Goal: Book appointment/travel/reservation

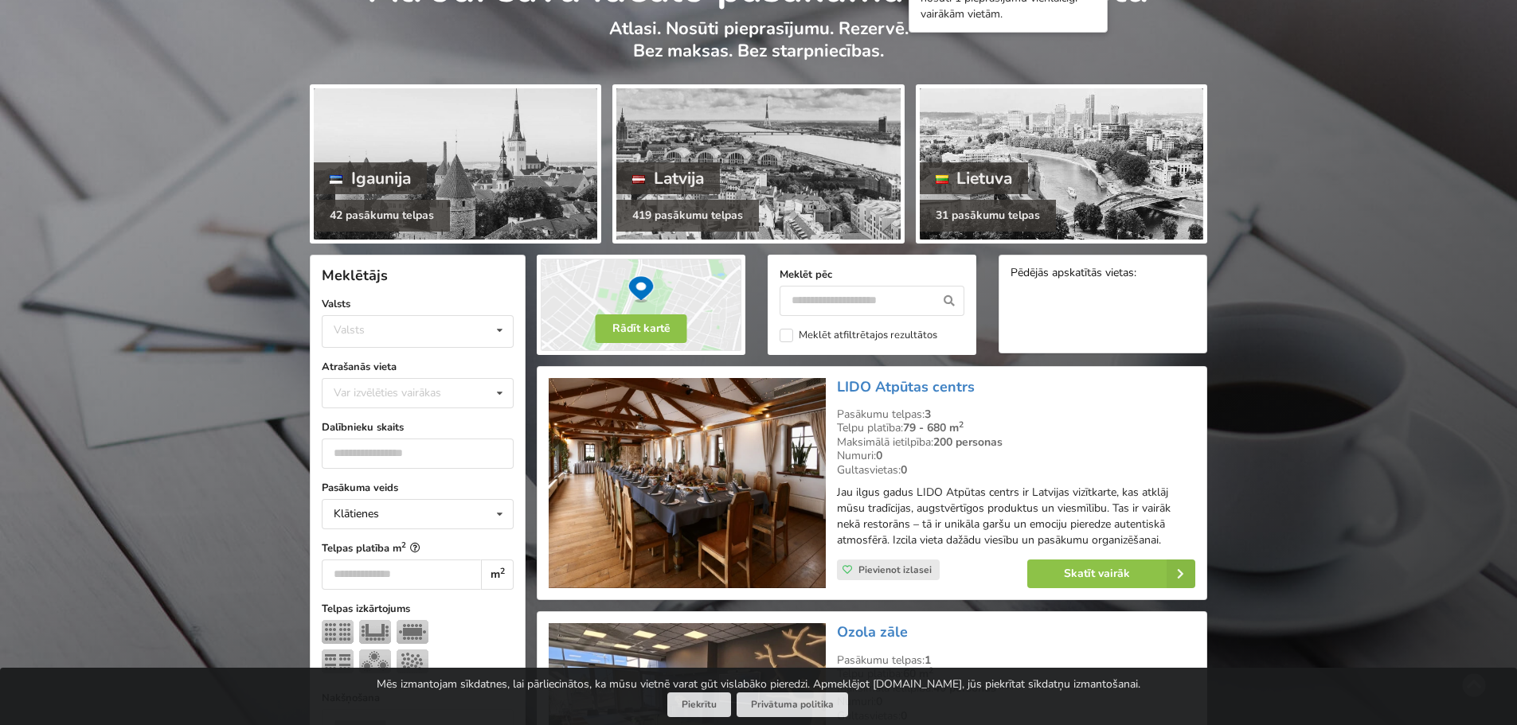
scroll to position [159, 0]
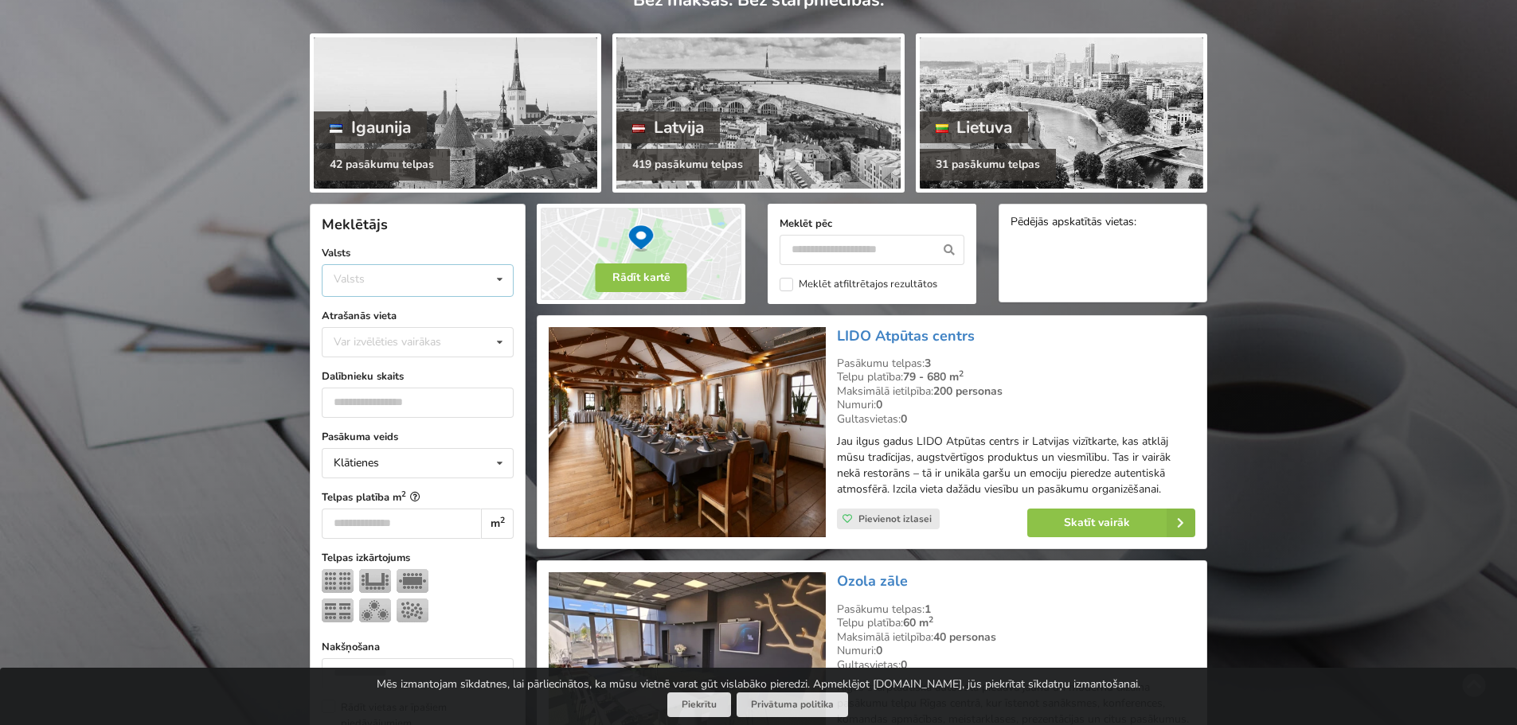
click at [441, 277] on div "Valsts Igaunija [GEOGRAPHIC_DATA] Lietuva" at bounding box center [418, 280] width 192 height 33
click at [424, 337] on div "Latvija" at bounding box center [418, 340] width 190 height 29
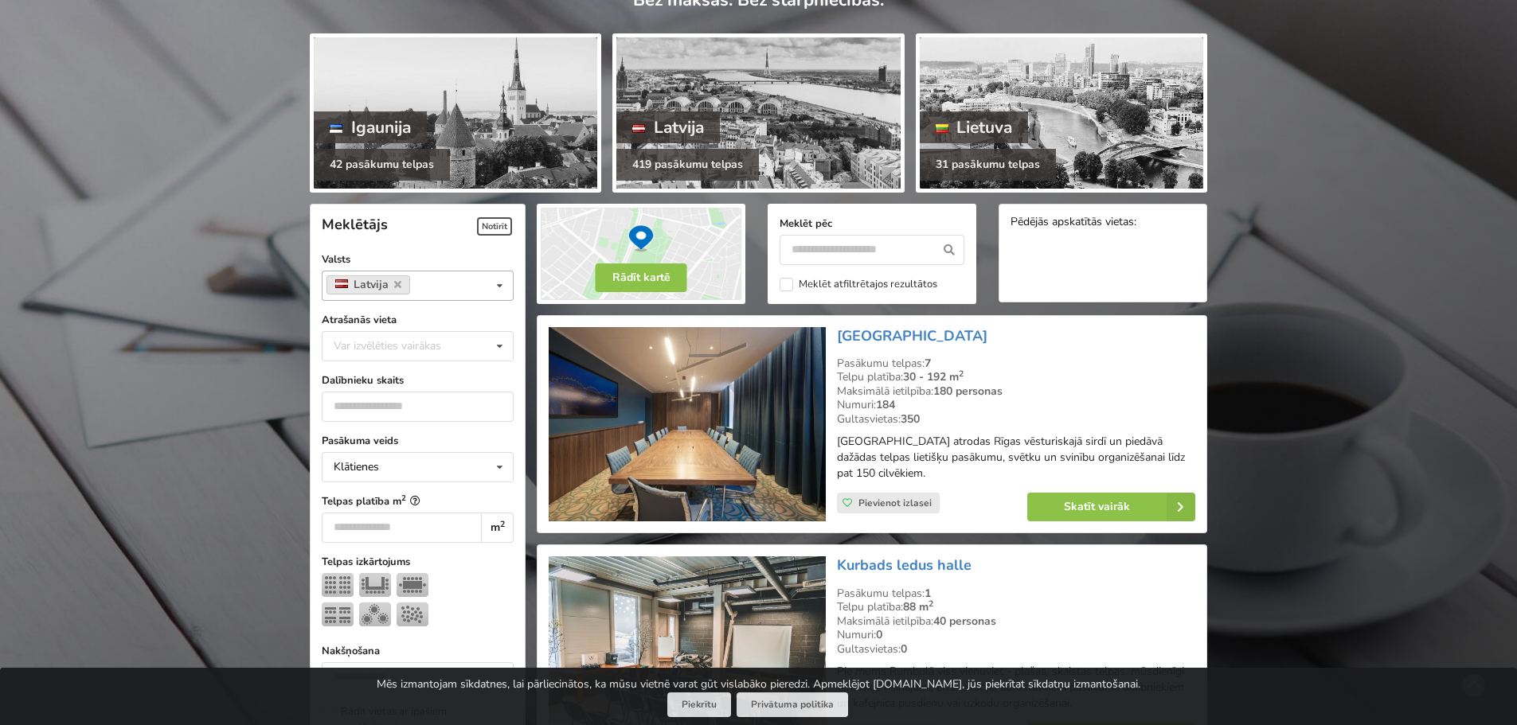
scroll to position [358, 0]
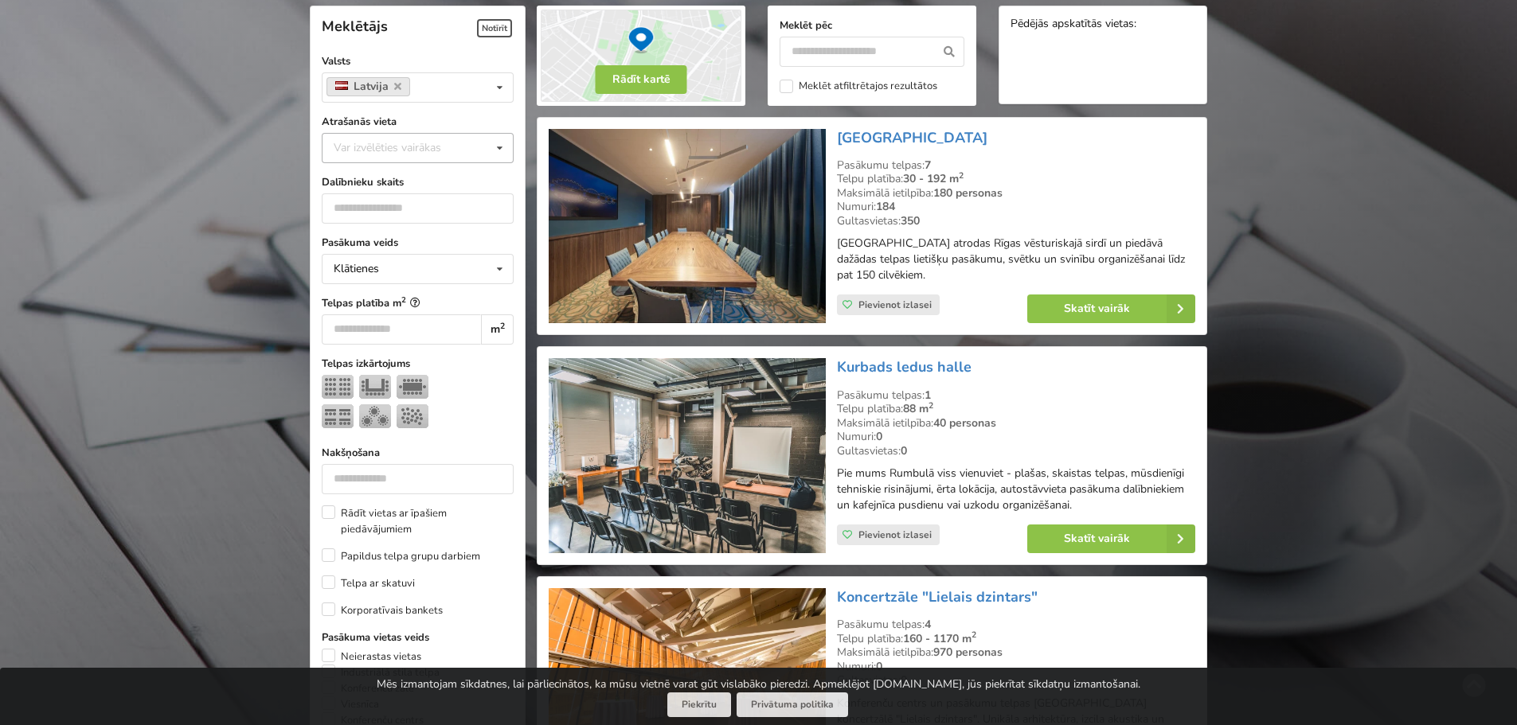
click at [436, 151] on div "Var izvēlēties vairākas" at bounding box center [403, 148] width 147 height 18
click at [419, 248] on div "[GEOGRAPHIC_DATA]" at bounding box center [418, 244] width 190 height 29
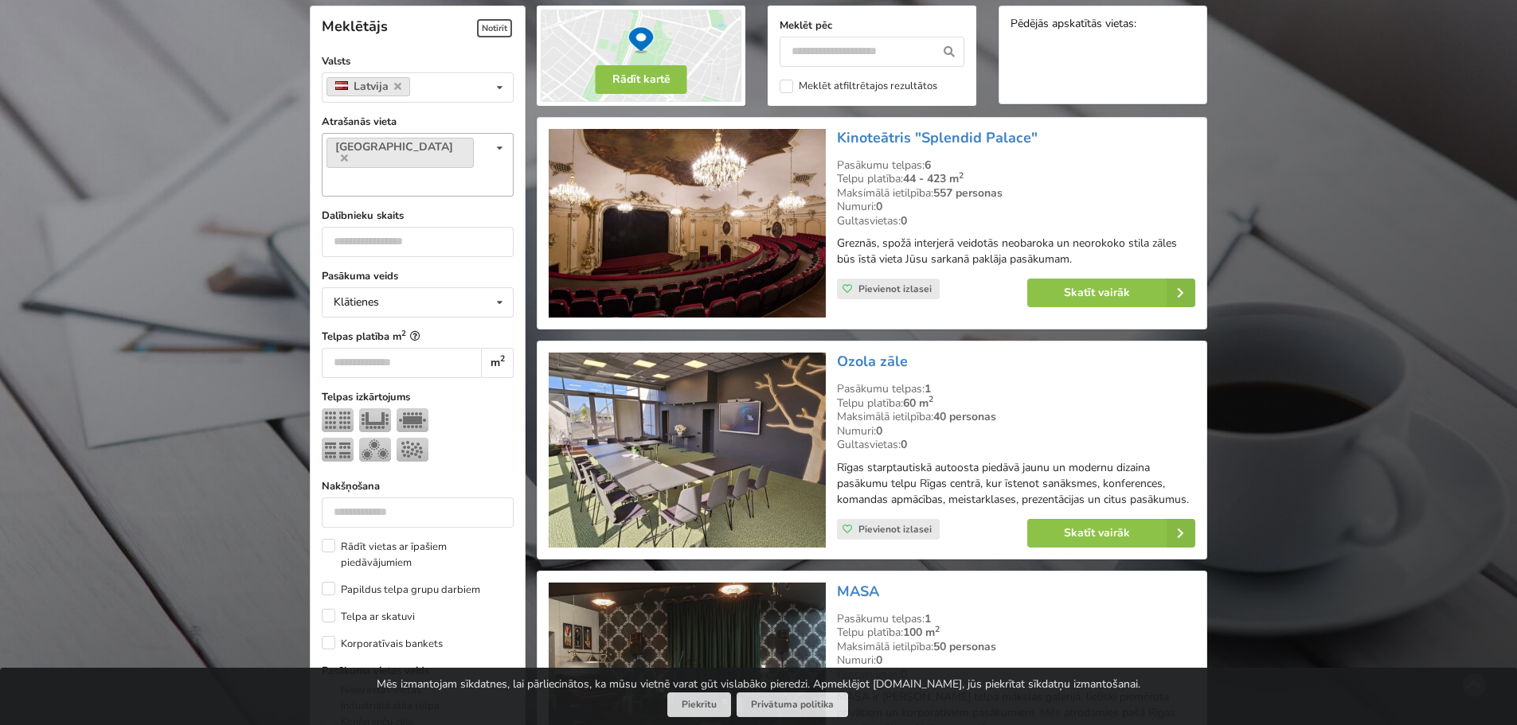
click at [448, 146] on div "Rīga Var izvēlēties vairākas Pārdaugava Teika Apšuciems Jūrkalne [GEOGRAPHIC_DA…" at bounding box center [418, 165] width 192 height 64
click at [438, 196] on div "Vecrīga" at bounding box center [418, 210] width 190 height 29
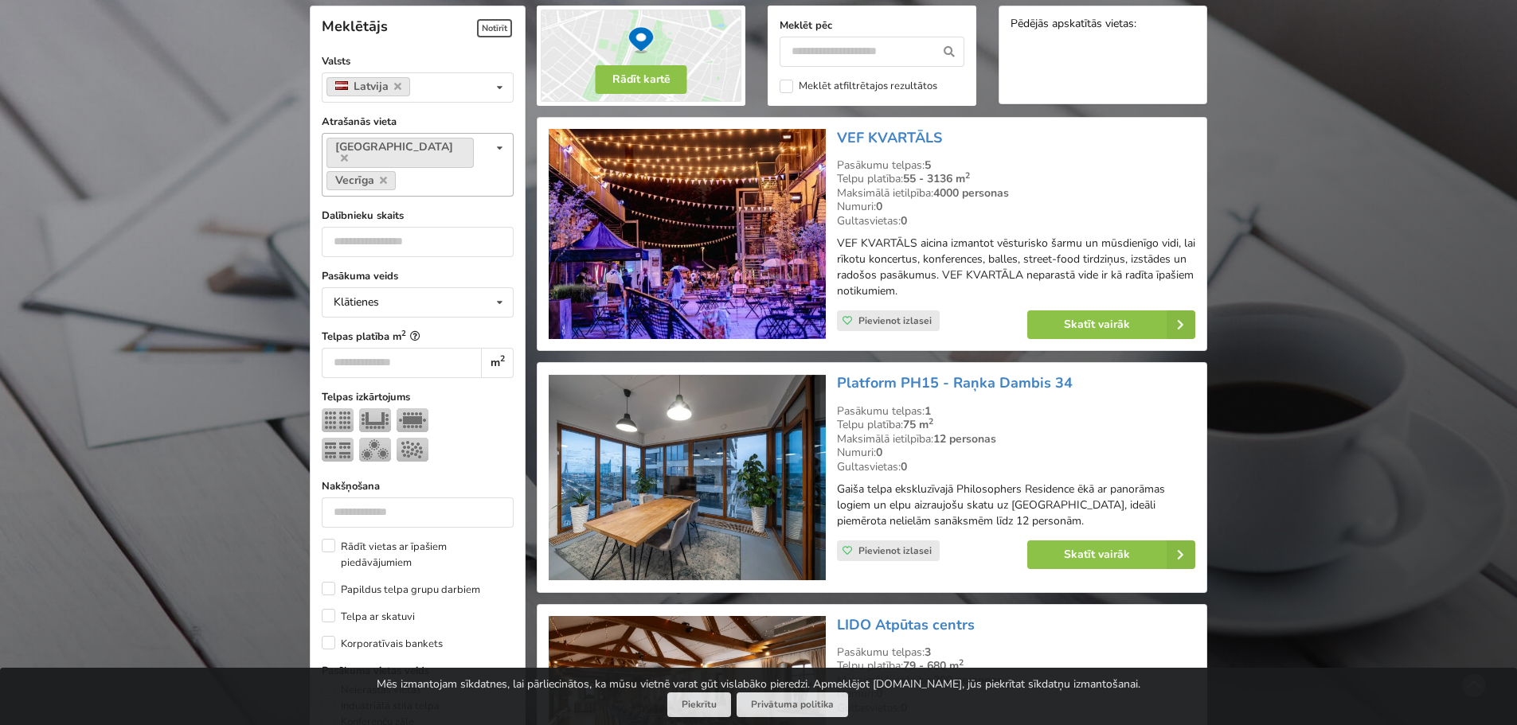
click at [446, 170] on div "Rīga Vecrīga Var izvēlēties vairākas Pārdaugava Teika Apšuciems Jūrkalne [GEOGR…" at bounding box center [418, 165] width 192 height 64
click at [398, 233] on input "number" at bounding box center [418, 242] width 192 height 30
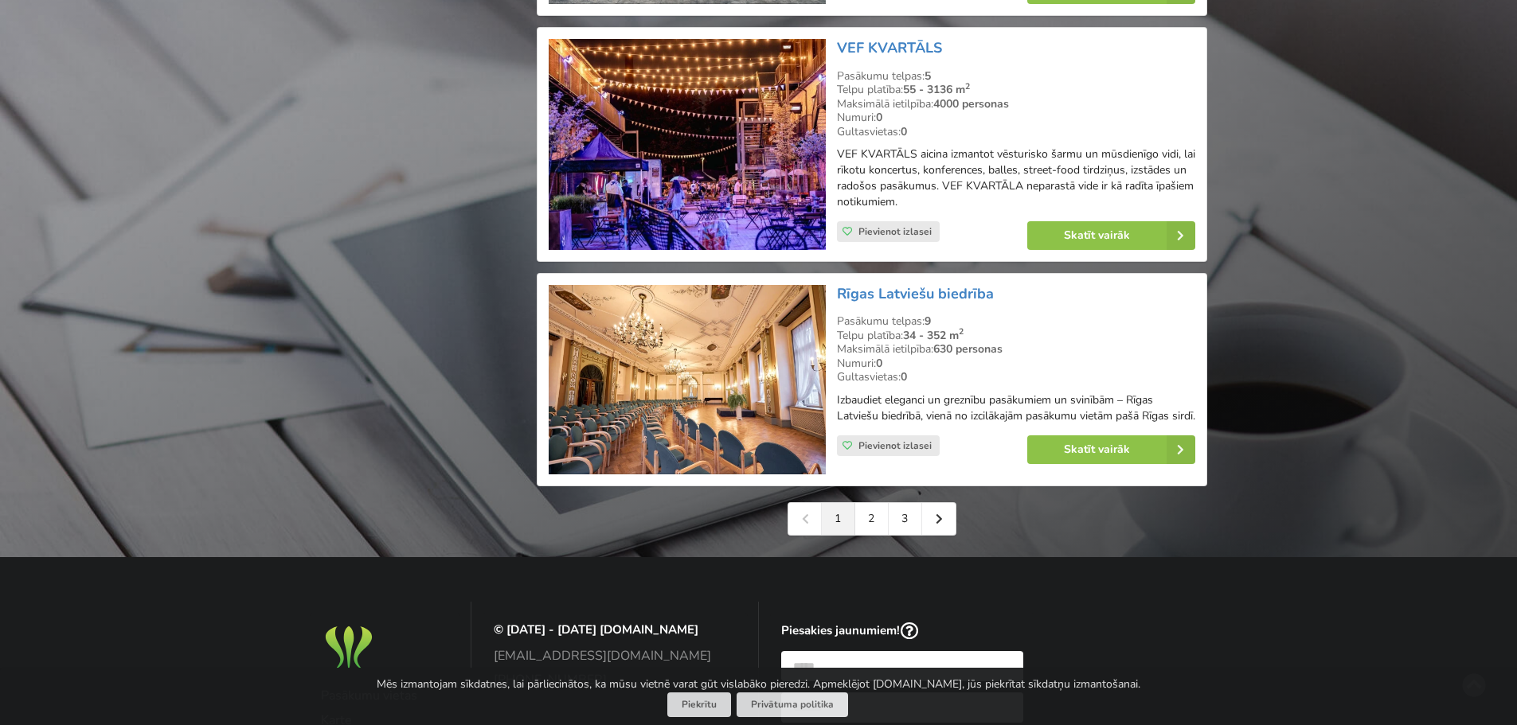
scroll to position [3623, 0]
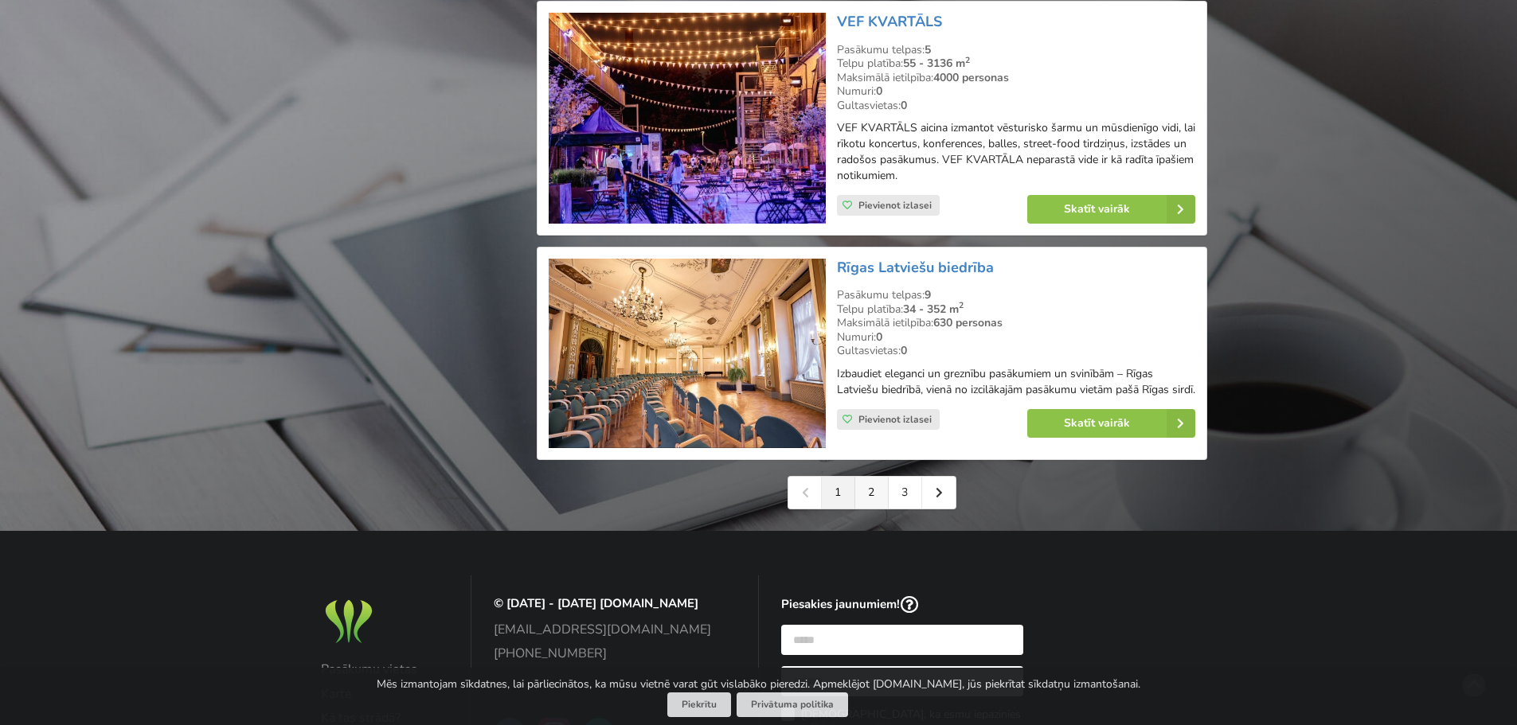
type input "***"
click at [880, 479] on link "2" at bounding box center [871, 493] width 33 height 32
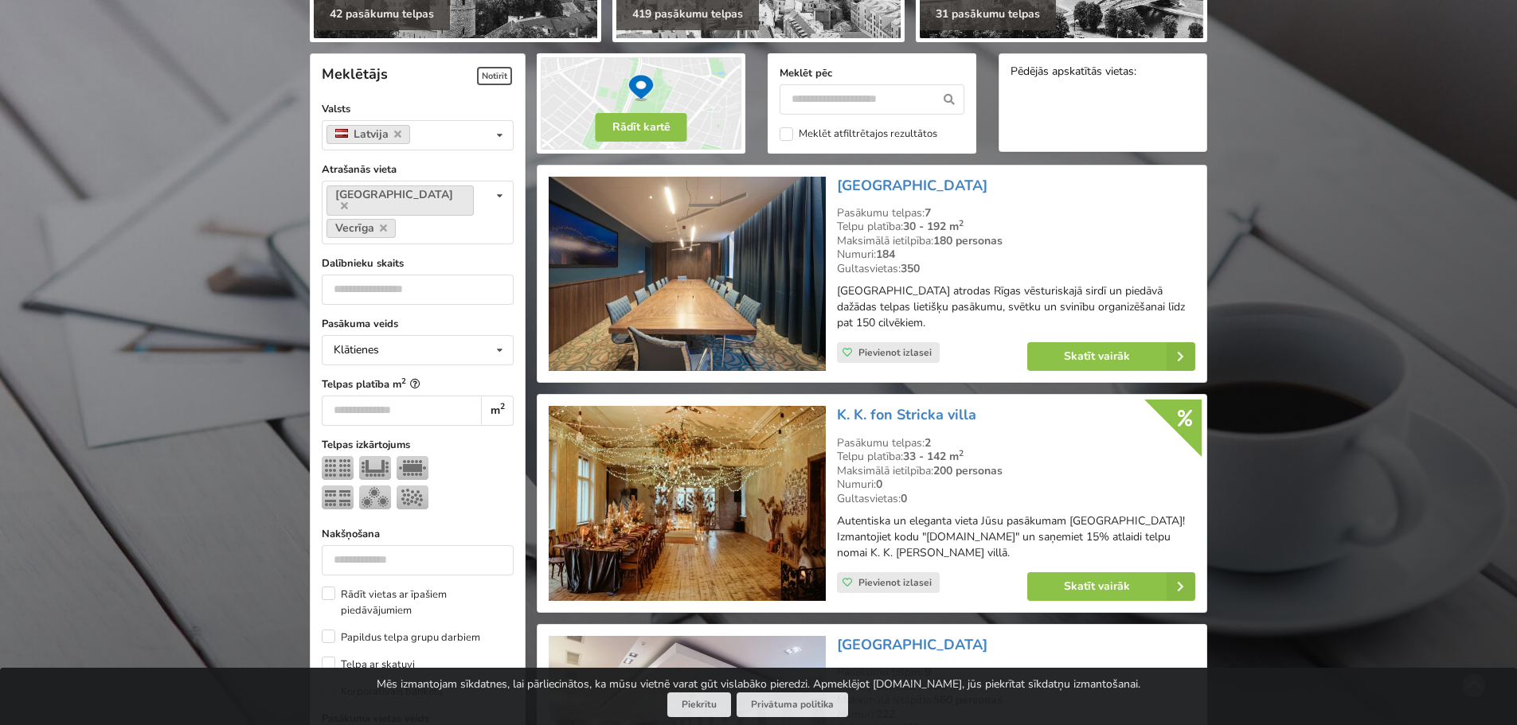
scroll to position [239, 0]
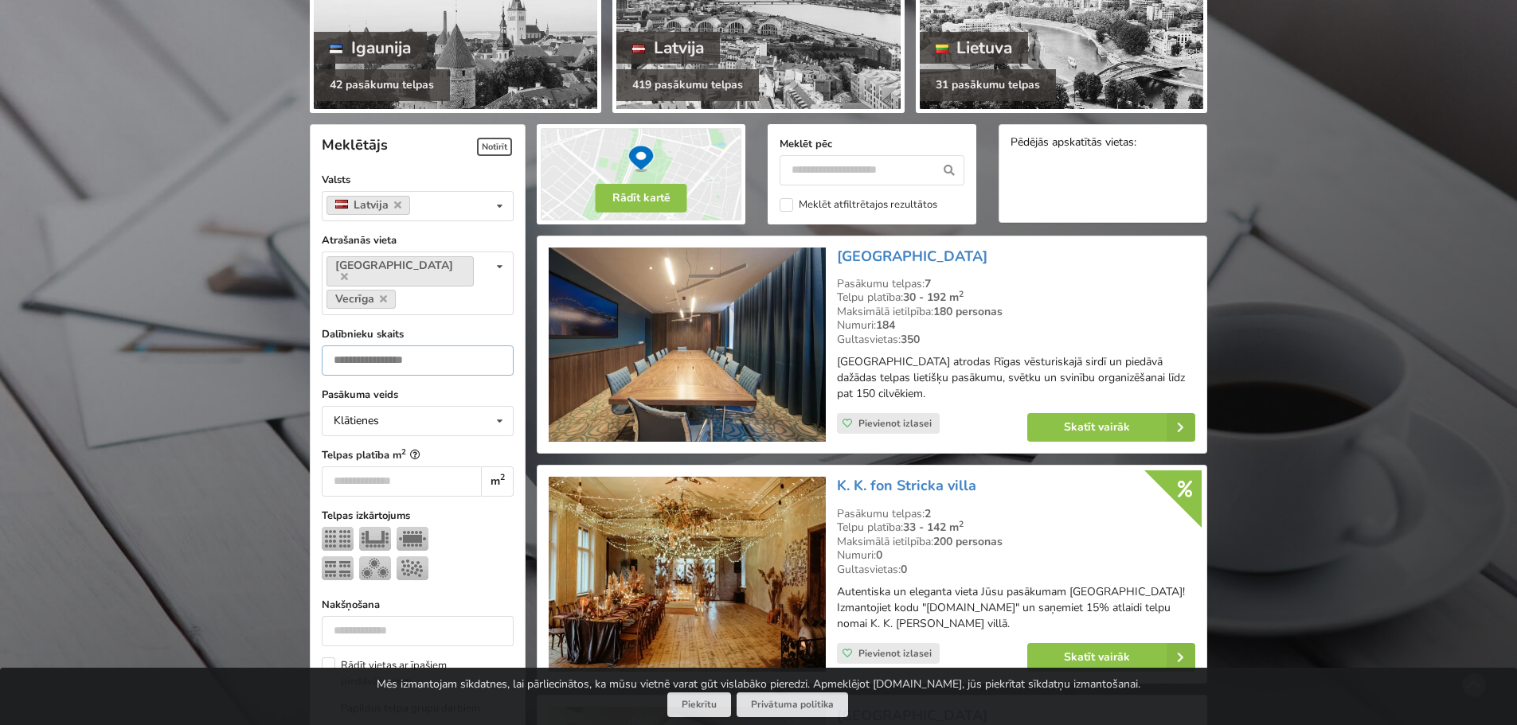
drag, startPoint x: 330, startPoint y: 356, endPoint x: 242, endPoint y: 353, distance: 88.5
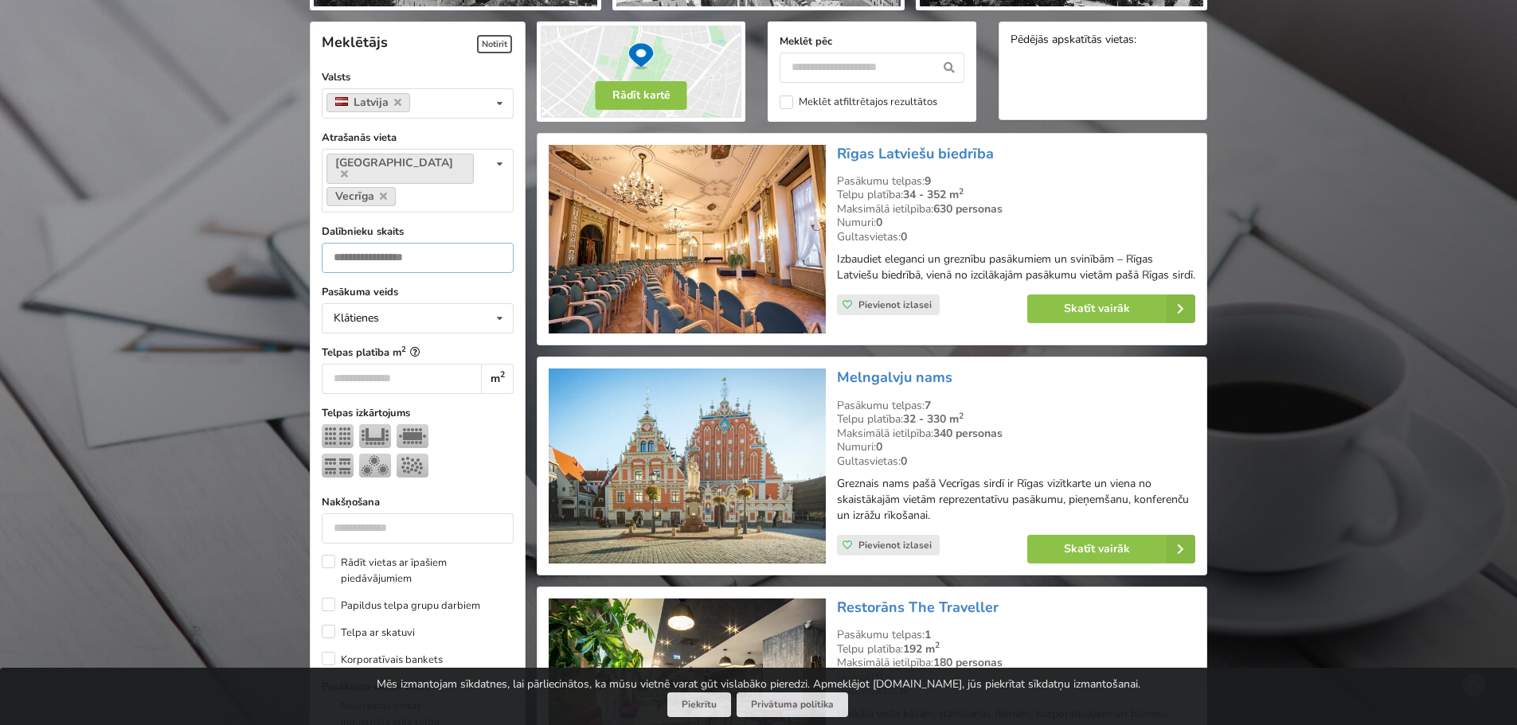
scroll to position [358, 0]
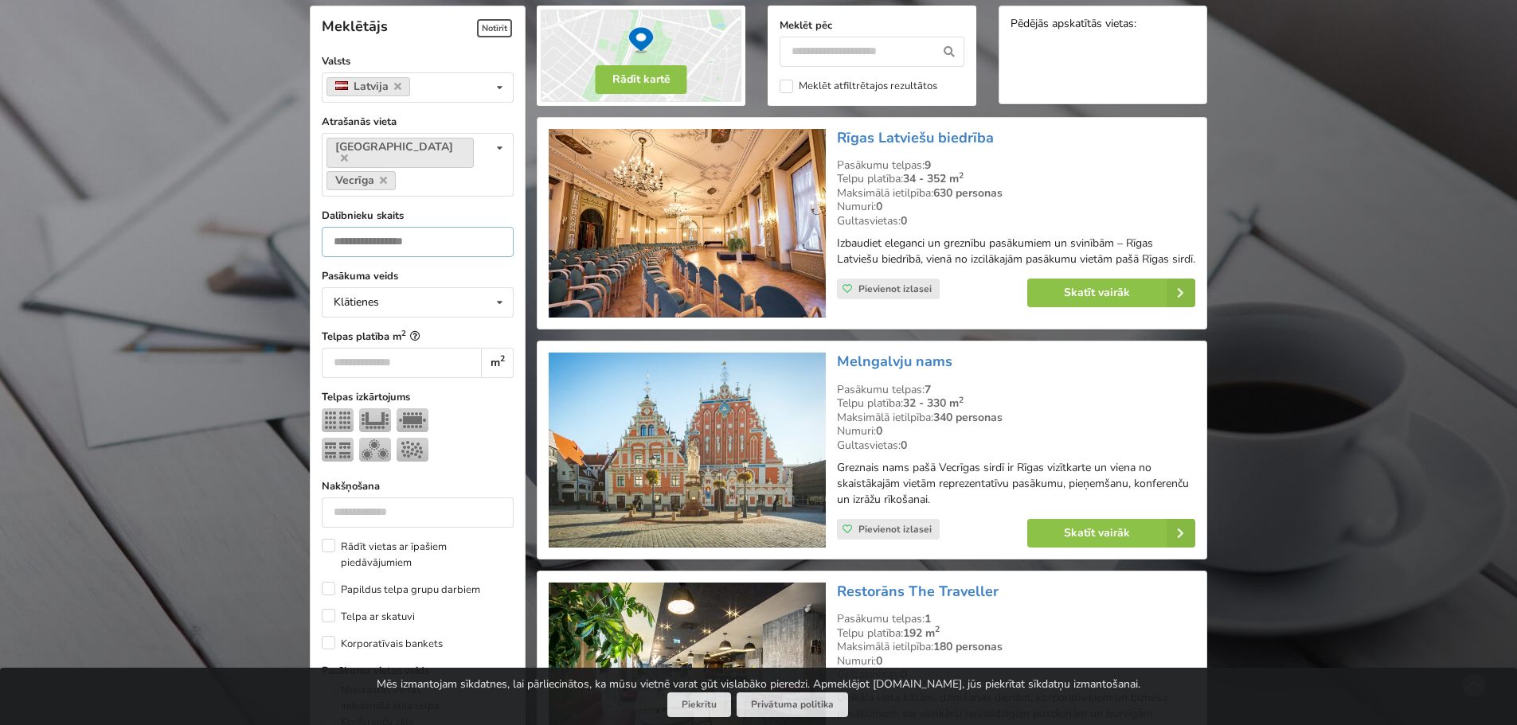
type input "**"
drag, startPoint x: 912, startPoint y: 221, endPoint x: 839, endPoint y: 166, distance: 91.6
click at [839, 166] on div "Pasākumu telpas: 9 Telpu platība: 34 - 352 m 2 Maksimālā ietilpība: 630 persona…" at bounding box center [1016, 193] width 358 height 70
click at [839, 166] on div "Pasākumu telpas: 9" at bounding box center [1016, 165] width 358 height 14
click at [839, 168] on div "Pasākumu telpas: 9" at bounding box center [1016, 165] width 358 height 14
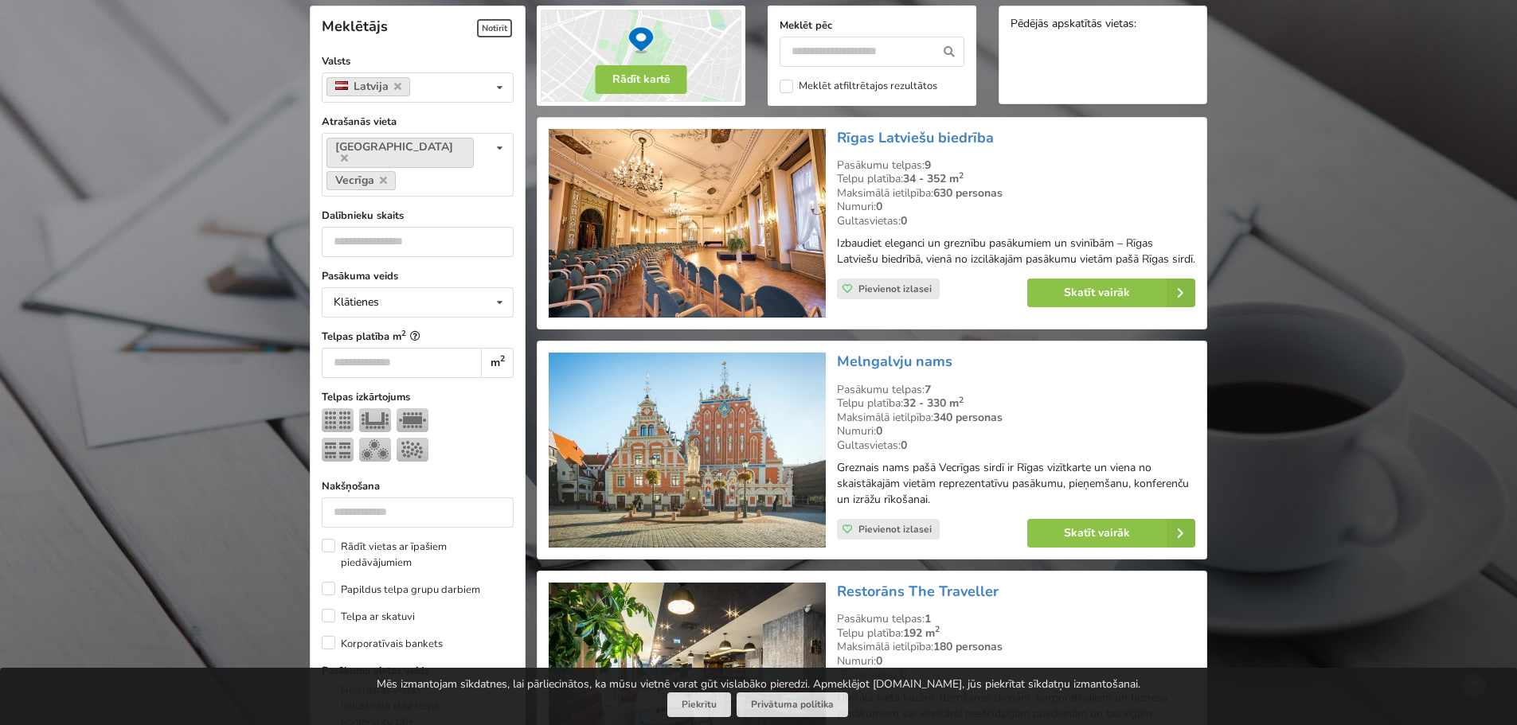
click at [839, 168] on div "Pasākumu telpas: 9" at bounding box center [1016, 165] width 358 height 14
click at [839, 170] on div "Pasākumu telpas: 9" at bounding box center [1016, 165] width 358 height 14
click at [837, 174] on div "Telpu platība: 34 - 352 m 2" at bounding box center [1016, 179] width 358 height 14
drag, startPoint x: 838, startPoint y: 166, endPoint x: 913, endPoint y: 223, distance: 94.3
click at [913, 223] on div "Pasākumu telpas: 9 Telpu platība: 34 - 352 m 2 Maksimālā ietilpība: 630 persona…" at bounding box center [1016, 193] width 358 height 70
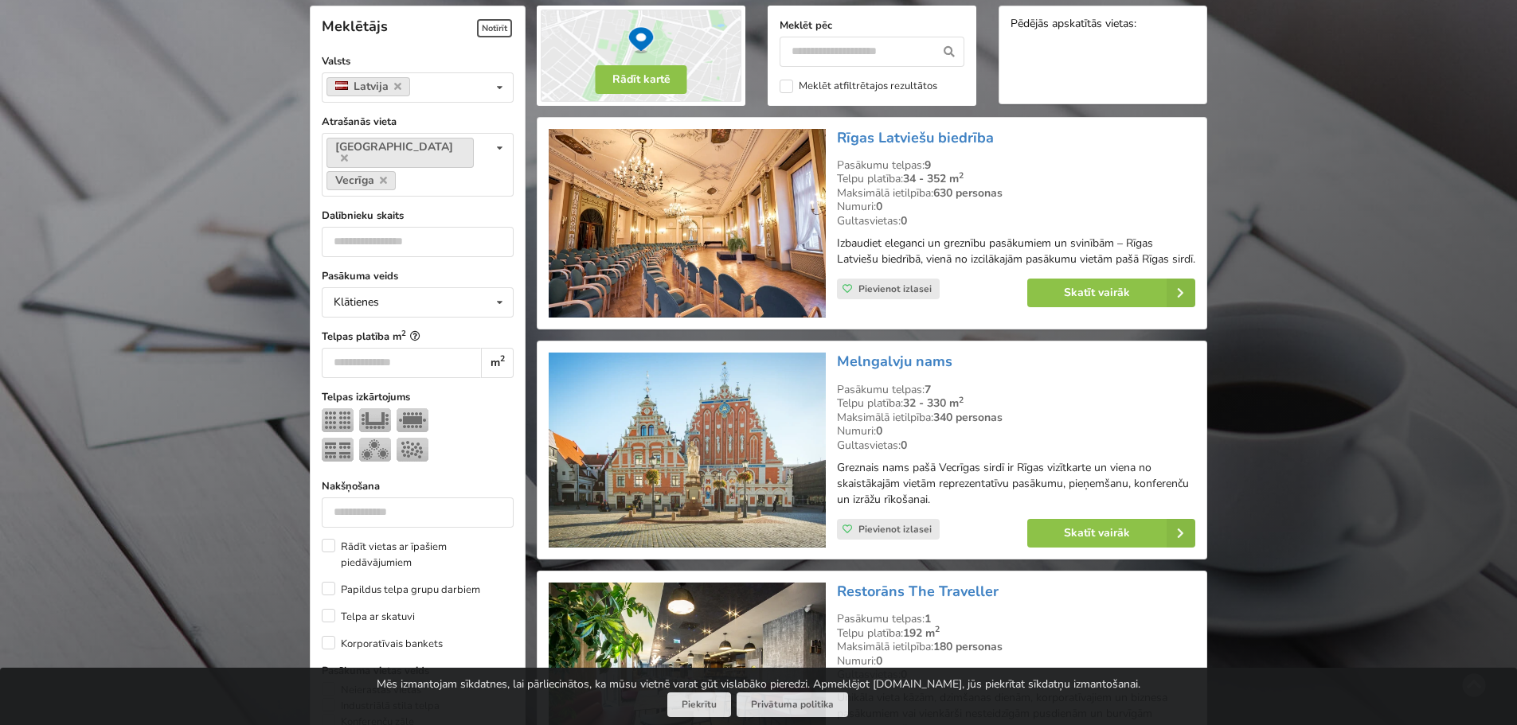
click at [913, 223] on div "Gultasvietas: 0" at bounding box center [1016, 221] width 358 height 14
drag, startPoint x: 915, startPoint y: 221, endPoint x: 832, endPoint y: 167, distance: 98.5
click at [832, 167] on div "Rīgas Latviešu biedrība Pasākumu telpas: 9 Telpu platība: 34 - 352 m 2 Maksimāl…" at bounding box center [1016, 223] width 370 height 201
click at [841, 166] on div "Pasākumu telpas: 9" at bounding box center [1016, 165] width 358 height 14
drag, startPoint x: 839, startPoint y: 165, endPoint x: 913, endPoint y: 217, distance: 90.8
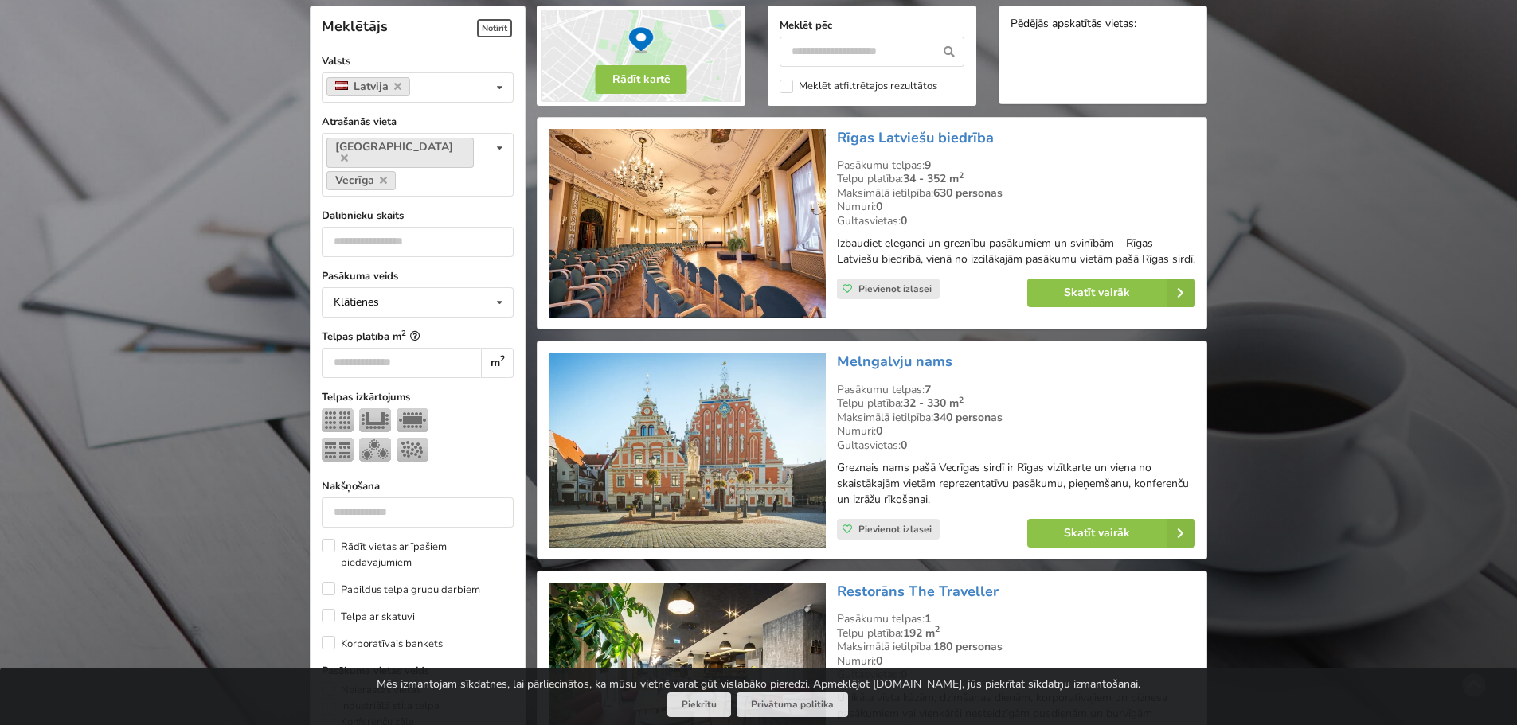
click at [913, 217] on div "Pasākumu telpas: 9 Telpu platība: 34 - 352 m 2 Maksimālā ietilpība: 630 persona…" at bounding box center [1016, 193] width 358 height 70
click at [913, 217] on div "Gultasvietas: 0" at bounding box center [1016, 221] width 358 height 14
drag, startPoint x: 916, startPoint y: 220, endPoint x: 839, endPoint y: 163, distance: 95.7
click at [839, 163] on div "Pasākumu telpas: 9 Telpu platība: 34 - 352 m 2 Maksimālā ietilpība: 630 persona…" at bounding box center [1016, 193] width 358 height 70
click at [839, 163] on div "Pasākumu telpas: 9" at bounding box center [1016, 165] width 358 height 14
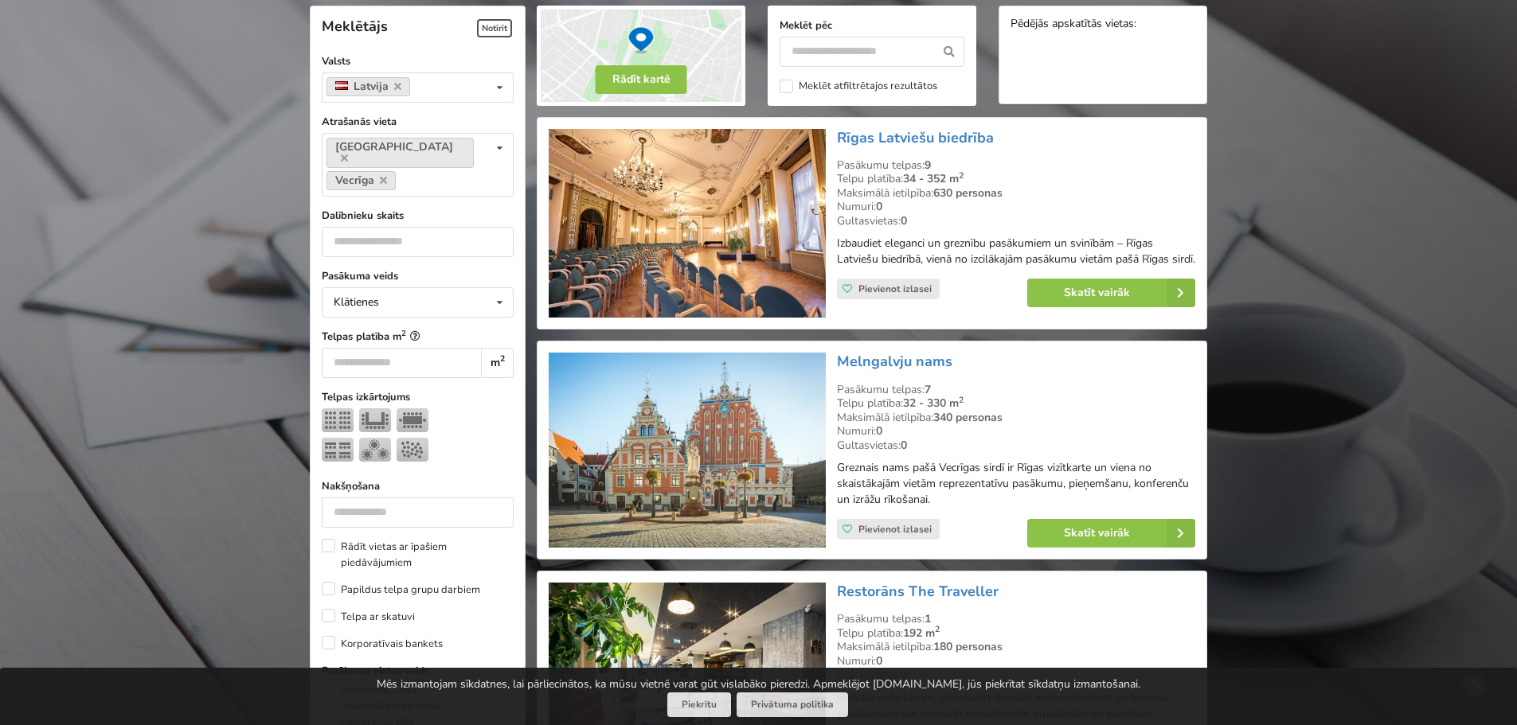
drag, startPoint x: 835, startPoint y: 166, endPoint x: 923, endPoint y: 239, distance: 114.2
click at [923, 239] on div "Rīgas Latviešu biedrība Pasākumu telpas: 9 Telpu platība: 34 - 352 m 2 Maksimāl…" at bounding box center [1016, 223] width 370 height 201
click at [923, 239] on p "Izbaudiet eleganci un greznību pasākumiem un svinībām – Rīgas Latviešu biedrībā…" at bounding box center [1016, 252] width 358 height 32
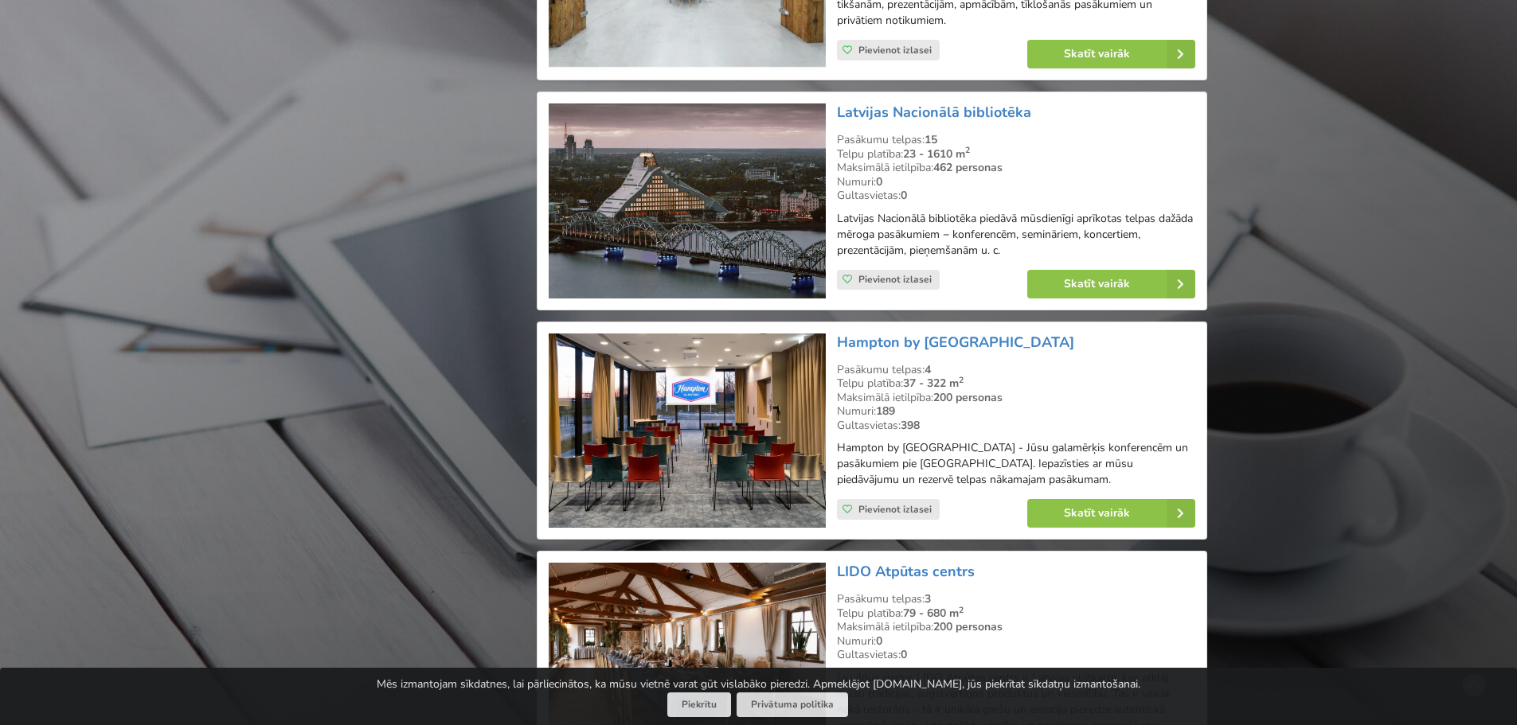
scroll to position [3065, 0]
